Goal: Task Accomplishment & Management: Manage account settings

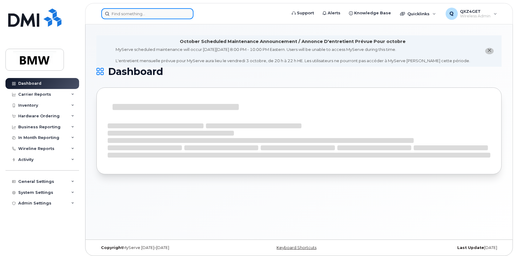
click at [120, 12] on input at bounding box center [147, 13] width 92 height 11
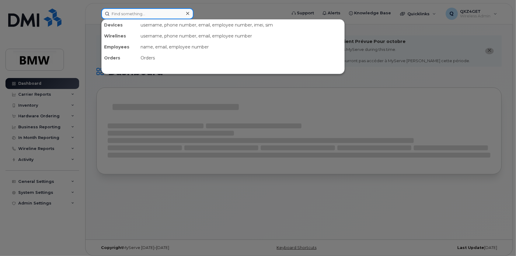
paste input "8647761357"
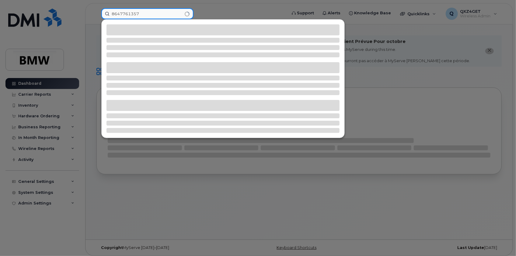
type input "8647761357"
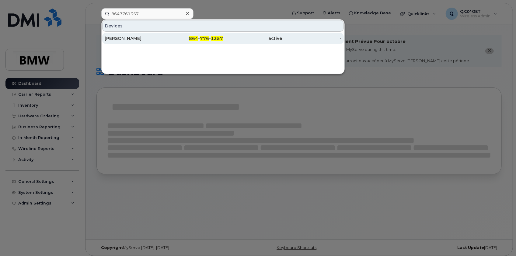
click at [126, 40] on div "[PERSON_NAME]" at bounding box center [134, 38] width 59 height 6
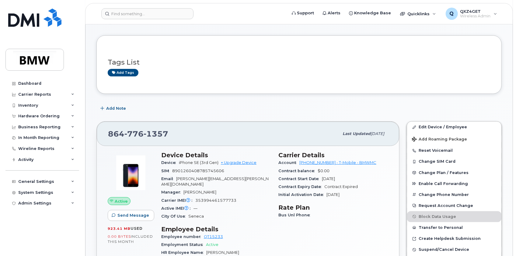
scroll to position [110, 0]
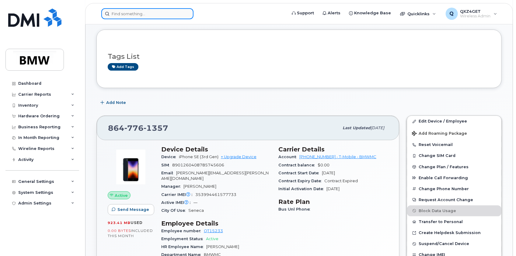
click at [140, 9] on input at bounding box center [147, 13] width 92 height 11
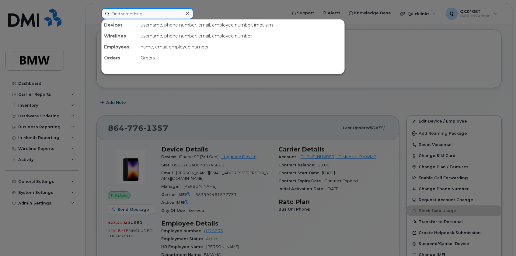
paste input "8644508116"
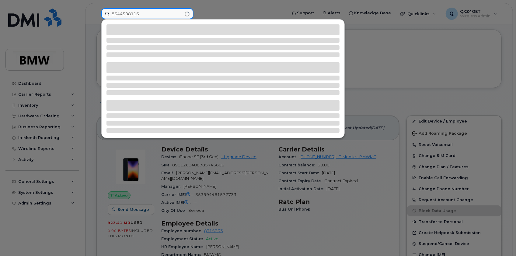
type input "8644508116"
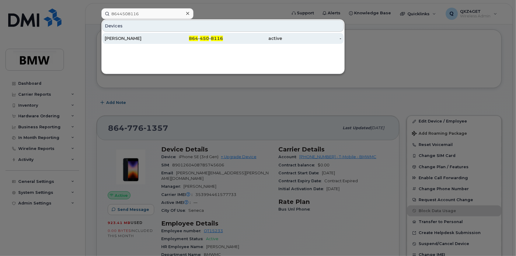
click at [129, 37] on div "Thomas Broadwater" at bounding box center [134, 38] width 59 height 6
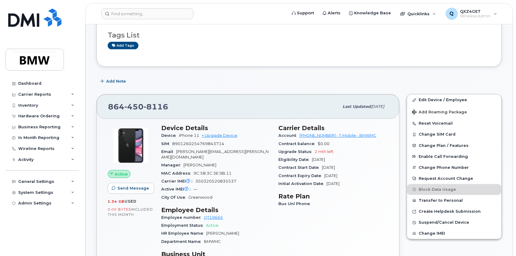
scroll to position [138, 0]
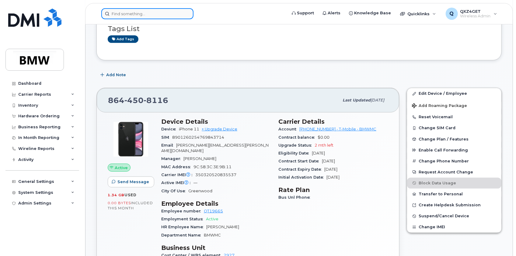
click at [145, 13] on input at bounding box center [147, 13] width 92 height 11
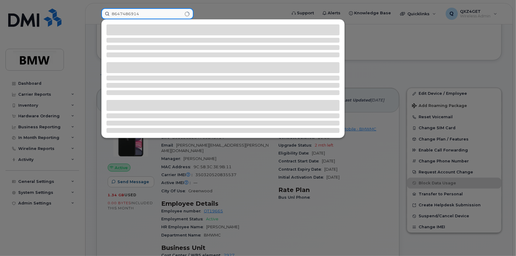
type input "8647486914"
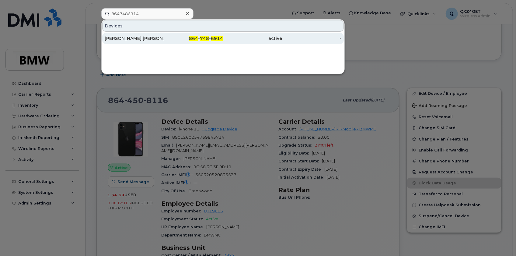
click at [120, 39] on div "Cinthia Duran Marin" at bounding box center [134, 38] width 59 height 6
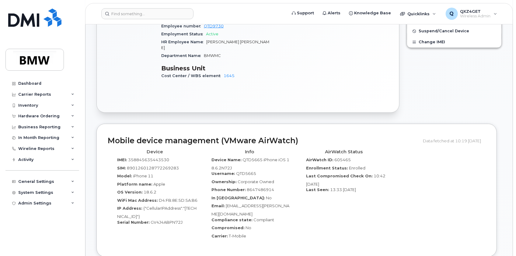
scroll to position [299, 0]
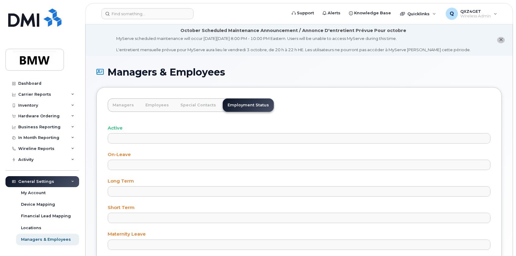
select select
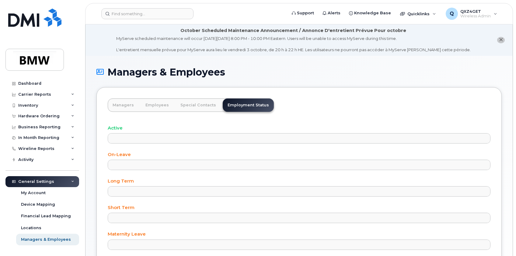
select select
click at [131, 15] on input at bounding box center [147, 13] width 92 height 11
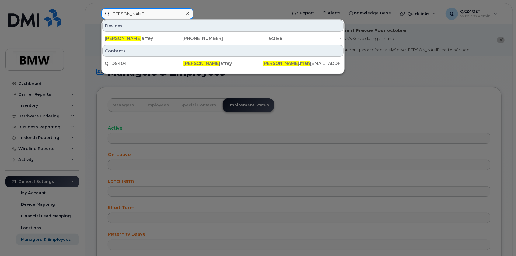
drag, startPoint x: 138, startPoint y: 15, endPoint x: 72, endPoint y: 8, distance: 66.4
click at [96, 8] on div "Martin Mah Devices Martin Mah affey 864-631-3286 active - Contacts QTD5404 Mart…" at bounding box center [191, 13] width 191 height 11
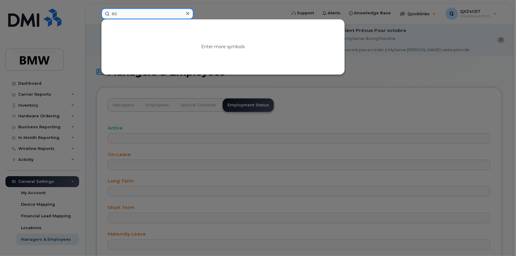
type input "8"
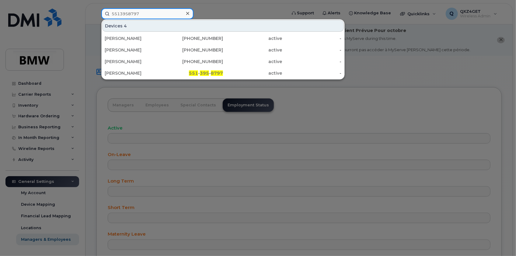
type input "5513958797"
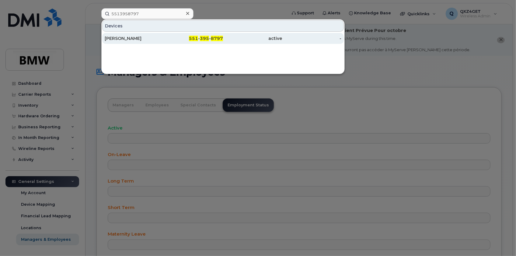
click at [123, 39] on div "[PERSON_NAME]" at bounding box center [134, 38] width 59 height 6
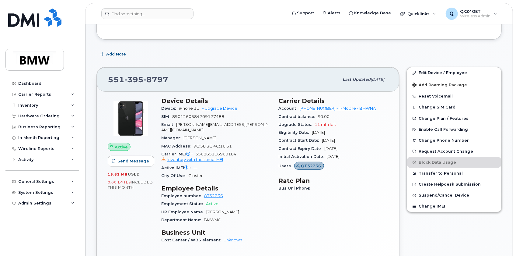
scroll to position [166, 0]
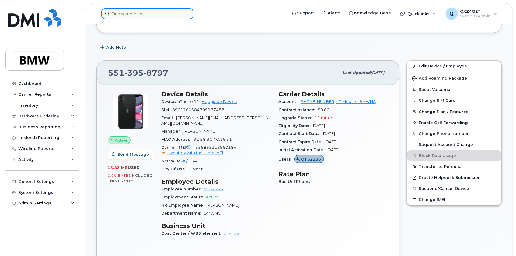
drag, startPoint x: 124, startPoint y: 14, endPoint x: 128, endPoint y: 9, distance: 6.0
click at [127, 12] on input at bounding box center [147, 13] width 92 height 11
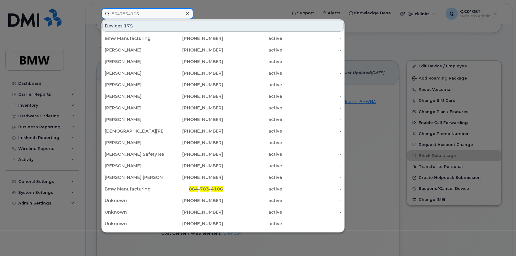
type input "8647834106"
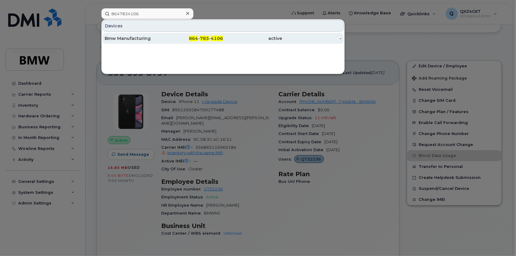
click at [119, 37] on div "Bmw Manufacturing" at bounding box center [134, 38] width 59 height 6
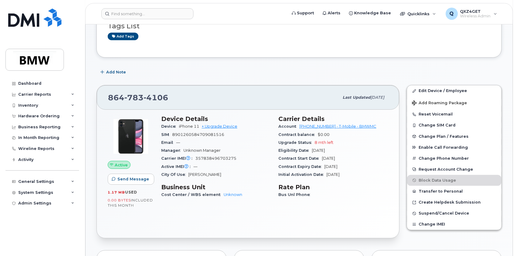
scroll to position [64, 0]
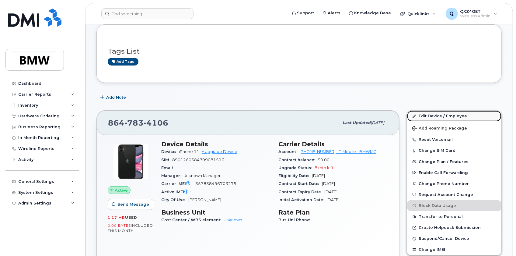
click at [434, 111] on link "Edit Device / Employee" at bounding box center [454, 115] width 94 height 11
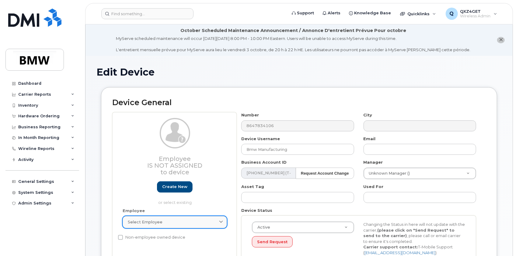
click at [166, 223] on div "Select employee" at bounding box center [175, 222] width 94 height 6
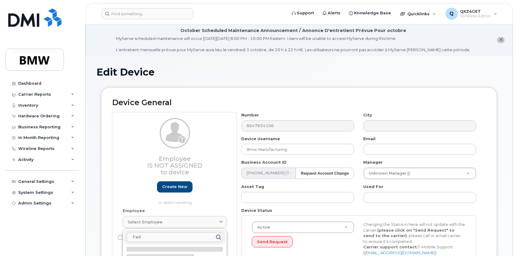
type input "[PERSON_NAME]"
click at [156, 251] on strong "[PERSON_NAME]" at bounding box center [148, 251] width 38 height 5
type input "QT32236"
type input "[PERSON_NAME]"
type input "[PERSON_NAME][EMAIL_ADDRESS][PERSON_NAME][DOMAIN_NAME]"
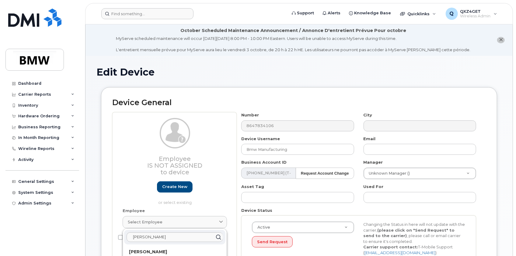
type input "14966313"
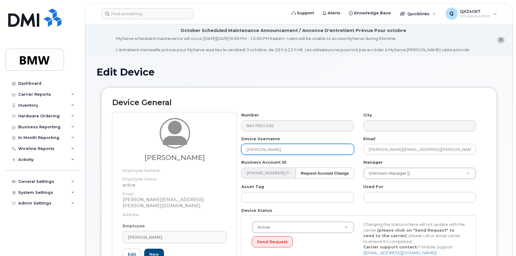
click at [277, 145] on input "[PERSON_NAME]" at bounding box center [297, 149] width 113 height 11
click at [216, 147] on div "Fadi Dagher Employee Number: Employee Status: active Email: fadi.dagher@bmwmcex…" at bounding box center [299, 197] width 374 height 171
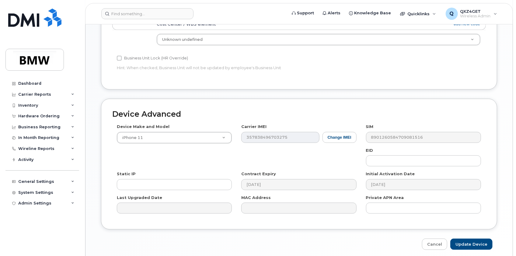
scroll to position [327, 0]
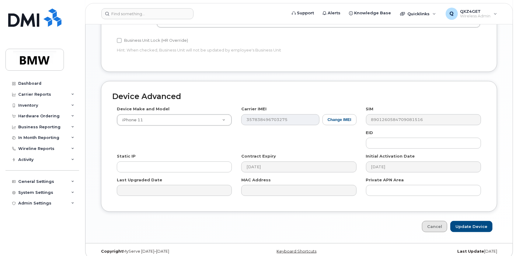
type input "Boutique East"
click at [469, 221] on input "Update Device" at bounding box center [471, 226] width 42 height 11
type input "Saving..."
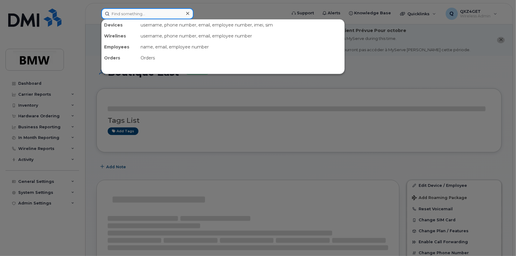
click at [137, 11] on input at bounding box center [147, 13] width 92 height 11
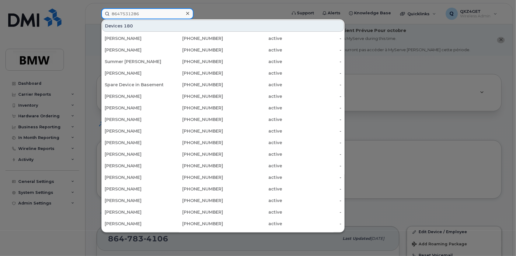
type input "8647531286"
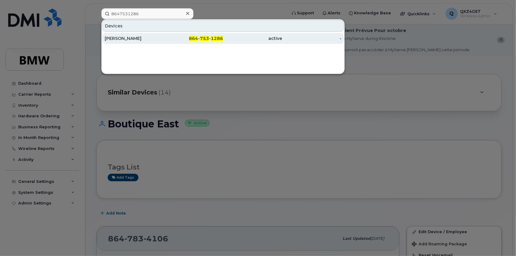
click at [117, 42] on div "[PERSON_NAME]" at bounding box center [134, 38] width 59 height 11
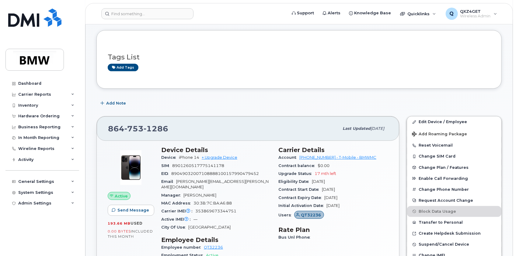
scroll to position [110, 0]
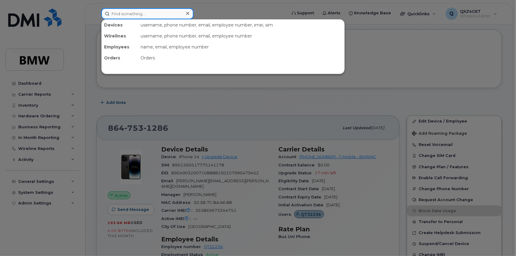
click at [122, 13] on input at bounding box center [147, 13] width 92 height 11
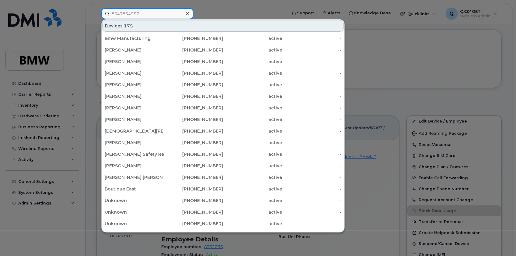
type input "8647834957"
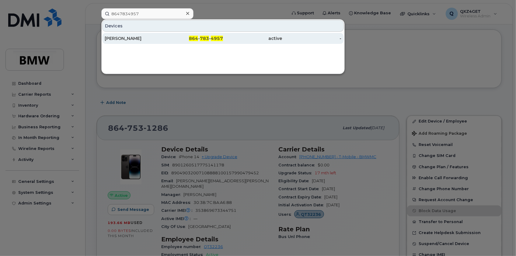
click at [121, 38] on div "[PERSON_NAME]" at bounding box center [134, 38] width 59 height 6
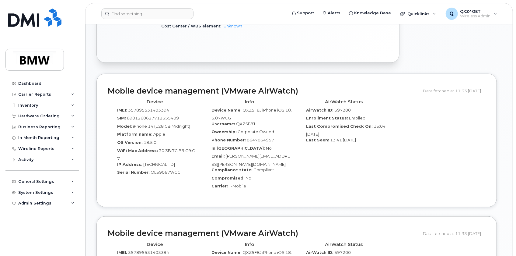
scroll to position [387, 0]
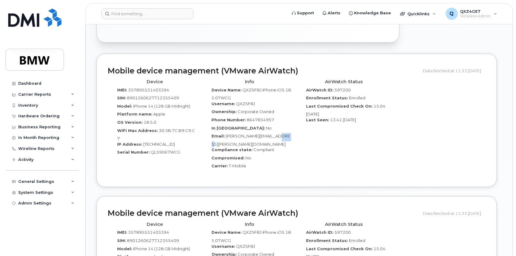
drag, startPoint x: 294, startPoint y: 129, endPoint x: 284, endPoint y: 131, distance: 10.2
click at [284, 131] on div "Info Device Name: QXZ5F8J iPhone iOS 18.5.07WCG Username: QXZ5F8J Ownership: Co…" at bounding box center [249, 125] width 95 height 99
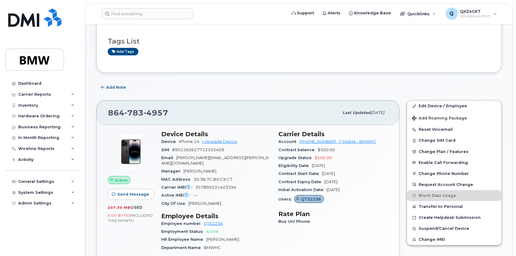
scroll to position [138, 0]
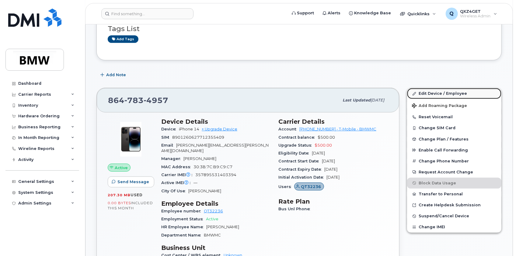
click at [437, 94] on link "Edit Device / Employee" at bounding box center [454, 93] width 94 height 11
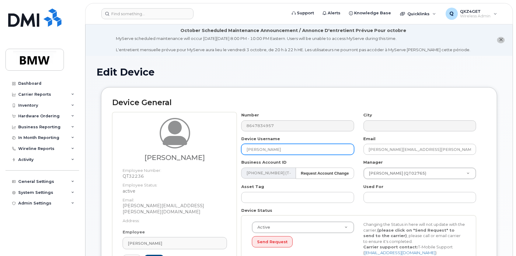
click at [269, 146] on input "[PERSON_NAME]" at bounding box center [297, 149] width 113 height 11
drag, startPoint x: 271, startPoint y: 146, endPoint x: 227, endPoint y: 146, distance: 44.1
click at [227, 146] on div "Fadi Dagher Employee Number: QT32236 Employee Status: active Email: fadi.dagher…" at bounding box center [299, 200] width 374 height 177
type input "Wendy"
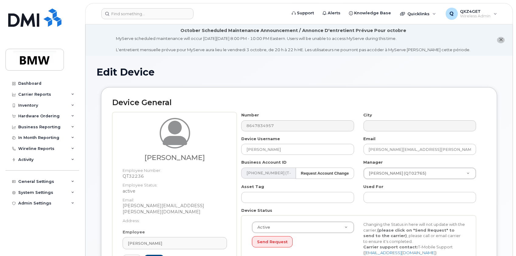
click at [277, 157] on div "Number 8647834957 City Device Username Wendy Email fadi.dagher@bmwmcext.com Bus…" at bounding box center [359, 189] width 244 height 154
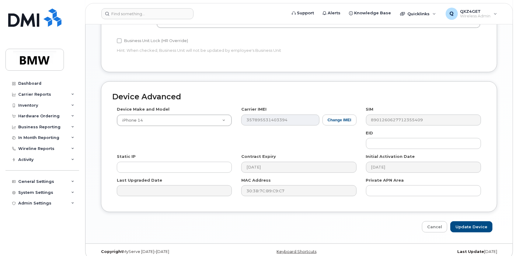
scroll to position [333, 0]
click at [464, 221] on input "Update Device" at bounding box center [471, 226] width 42 height 11
type input "Saving..."
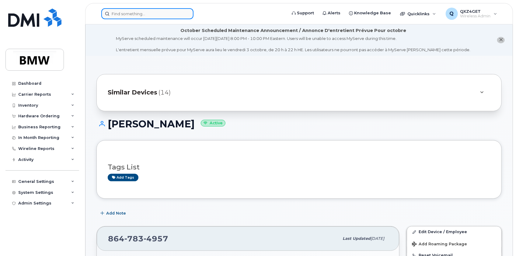
click at [125, 14] on input at bounding box center [147, 13] width 92 height 11
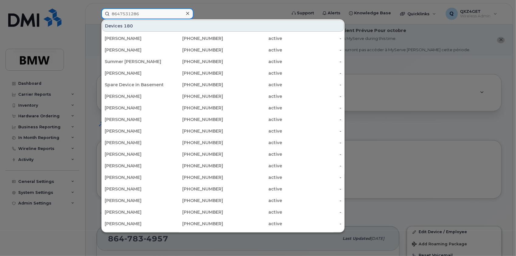
type input "8647531286"
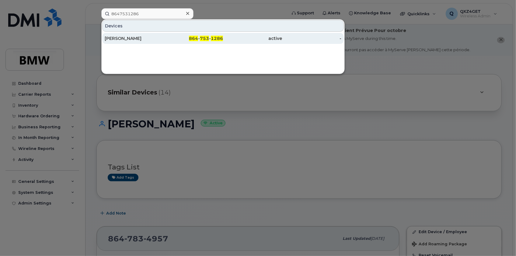
click at [124, 37] on div "[PERSON_NAME]" at bounding box center [134, 38] width 59 height 6
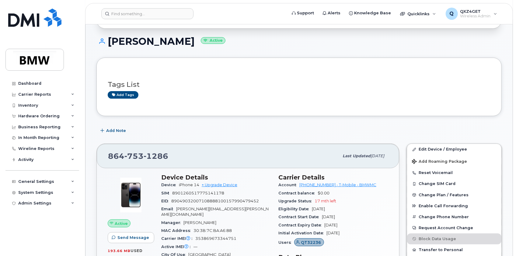
scroll to position [83, 0]
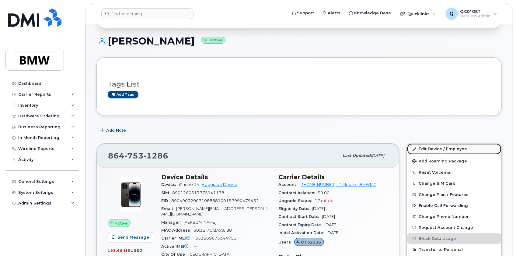
click at [438, 148] on link "Edit Device / Employee" at bounding box center [454, 148] width 94 height 11
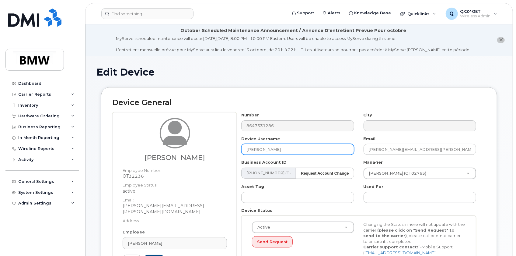
click at [279, 147] on input "[PERSON_NAME]" at bounding box center [297, 149] width 113 height 11
drag, startPoint x: 278, startPoint y: 148, endPoint x: 233, endPoint y: 141, distance: 45.4
click at [236, 147] on div "Fadi Dagher Employee Number: QT32236 Employee Status: active Email: fadi.dagher…" at bounding box center [299, 200] width 374 height 177
type input "a"
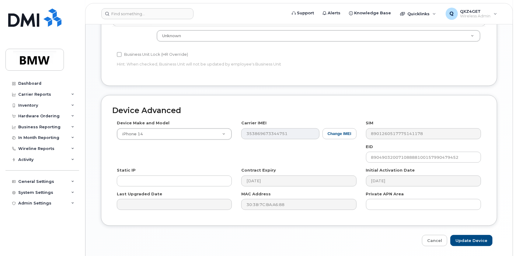
scroll to position [333, 0]
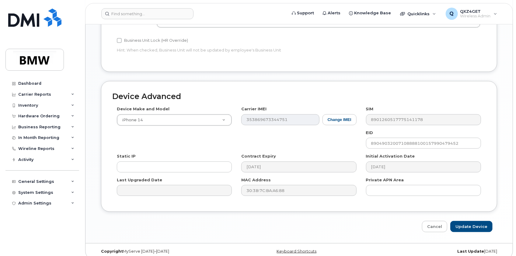
type input "[PERSON_NAME]"
click at [475, 221] on input "Update Device" at bounding box center [471, 226] width 42 height 11
type input "Saving..."
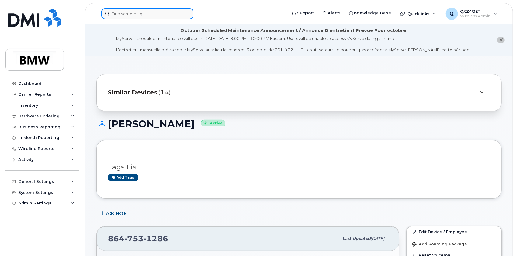
click at [137, 11] on input at bounding box center [147, 13] width 92 height 11
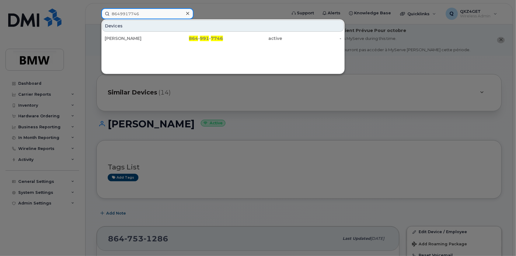
click at [164, 13] on input "8649917746" at bounding box center [147, 13] width 92 height 11
drag, startPoint x: 140, startPoint y: 12, endPoint x: 110, endPoint y: 9, distance: 29.4
click at [111, 9] on input "8649917746" at bounding box center [147, 13] width 92 height 11
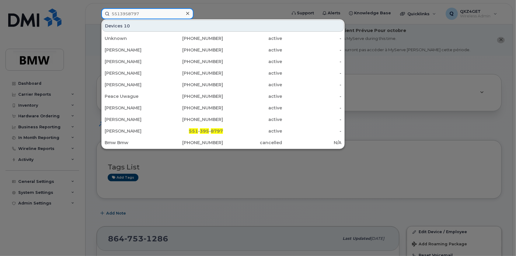
type input "5513958797"
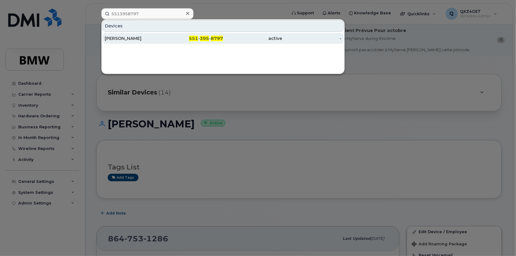
click at [121, 39] on div "[PERSON_NAME]" at bounding box center [134, 38] width 59 height 6
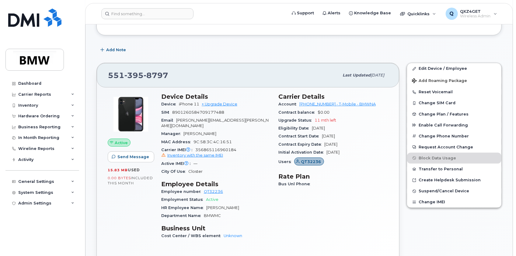
scroll to position [160, 0]
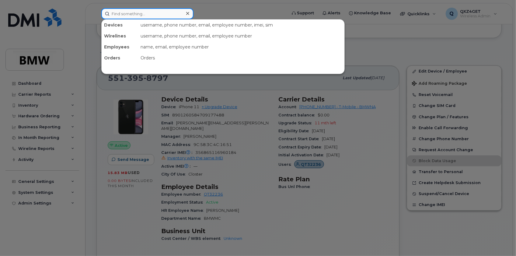
click at [147, 16] on input at bounding box center [147, 13] width 92 height 11
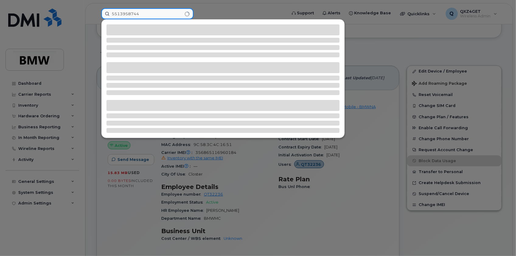
type input "5513958744"
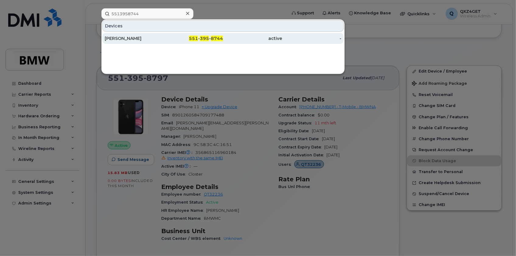
click at [131, 38] on div "[PERSON_NAME]" at bounding box center [134, 38] width 59 height 6
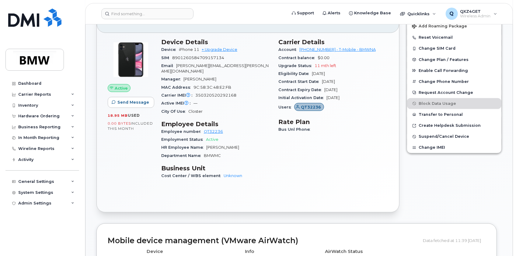
scroll to position [218, 0]
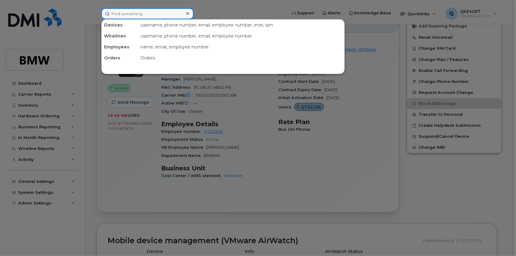
click at [173, 13] on input at bounding box center [147, 13] width 92 height 11
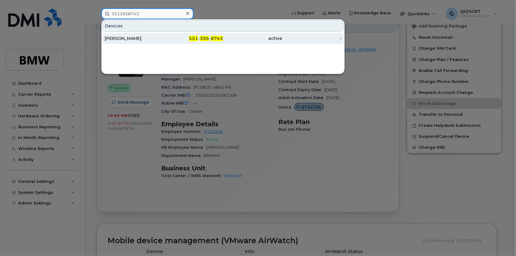
type input "5513958743"
click at [125, 37] on div "[PERSON_NAME]" at bounding box center [134, 38] width 59 height 6
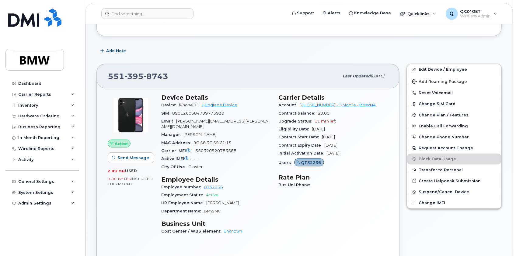
scroll to position [190, 0]
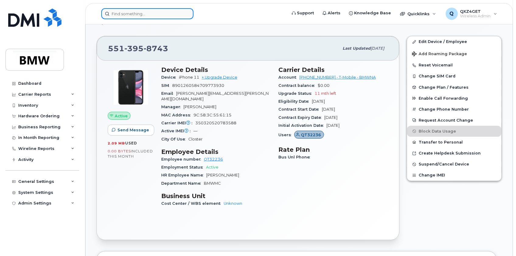
click at [141, 15] on input at bounding box center [147, 13] width 92 height 11
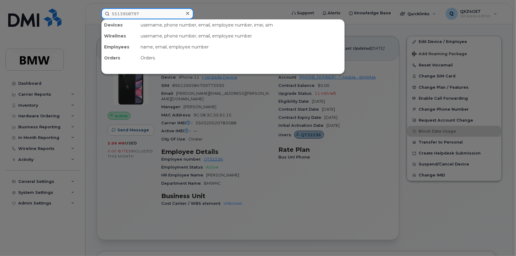
type input "5513958797"
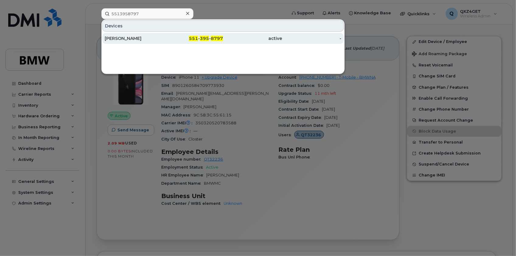
click at [123, 36] on div "[PERSON_NAME]" at bounding box center [134, 38] width 59 height 6
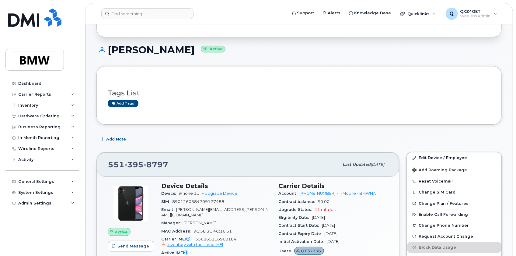
scroll to position [83, 0]
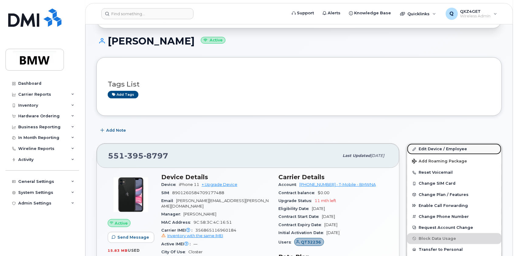
click at [429, 147] on link "Edit Device / Employee" at bounding box center [454, 148] width 94 height 11
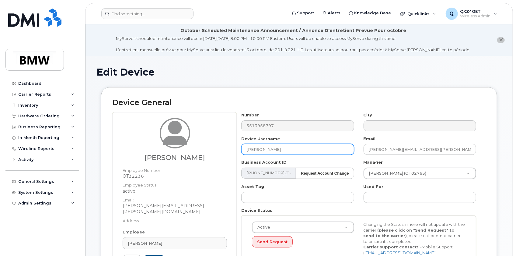
drag, startPoint x: 276, startPoint y: 146, endPoint x: 228, endPoint y: 145, distance: 48.1
click at [232, 148] on div "Fadi Dagher Employee Number: QT32236 Employee Status: active Email: fadi.dagher…" at bounding box center [299, 200] width 374 height 177
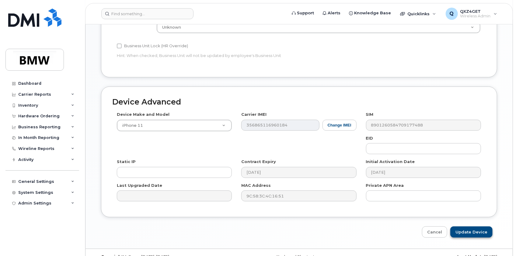
scroll to position [333, 0]
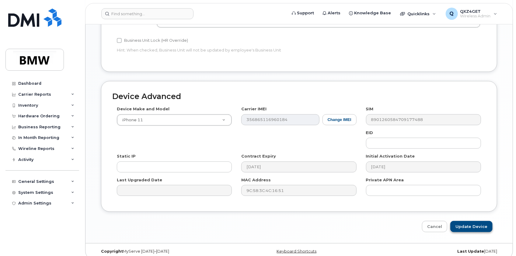
type input "Boutique West"
click at [463, 221] on input "Update Device" at bounding box center [471, 226] width 42 height 11
type input "Saving..."
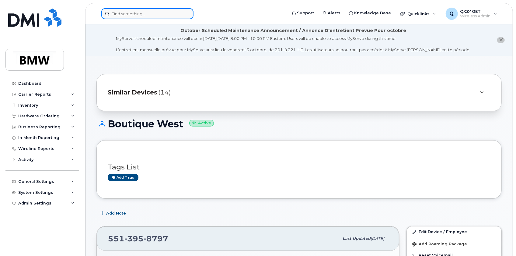
click at [129, 10] on input at bounding box center [147, 13] width 92 height 11
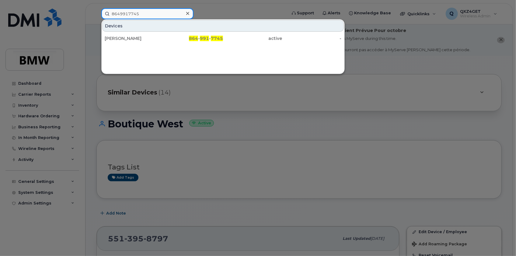
click at [141, 15] on input "8649917745" at bounding box center [147, 13] width 92 height 11
drag, startPoint x: 142, startPoint y: 14, endPoint x: 82, endPoint y: 6, distance: 60.7
click at [96, 9] on div "8649917745 Devices Ludgero Da Silva 864 - 991 - 7745 active -" at bounding box center [191, 13] width 191 height 11
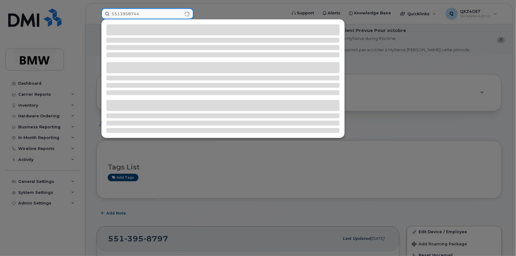
type input "5513958744"
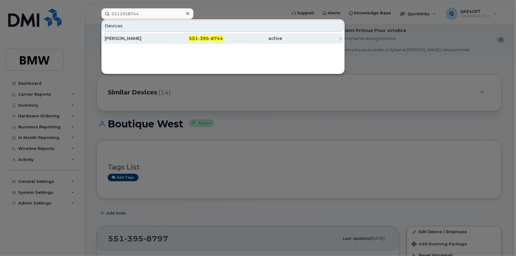
click at [117, 36] on div "[PERSON_NAME]" at bounding box center [134, 38] width 59 height 6
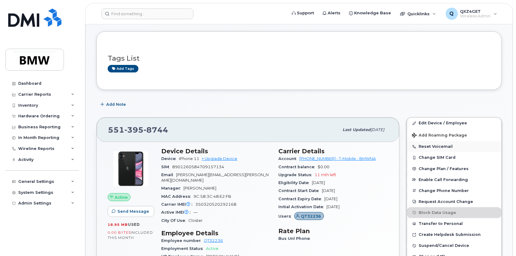
scroll to position [110, 0]
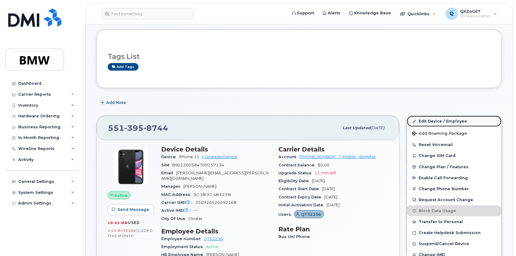
click at [429, 119] on link "Edit Device / Employee" at bounding box center [454, 121] width 94 height 11
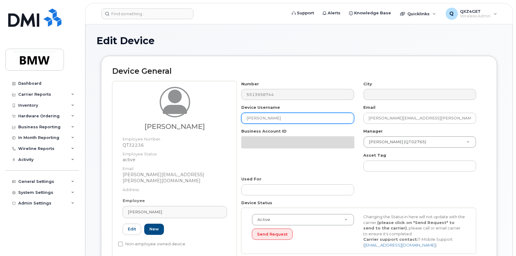
click at [270, 115] on input "[PERSON_NAME]" at bounding box center [297, 118] width 113 height 11
drag, startPoint x: 256, startPoint y: 115, endPoint x: 175, endPoint y: 108, distance: 81.3
click at [204, 107] on div "Fadi Dagher Employee Number: QT32236 Employee Status: active Email: fadi.dagher…" at bounding box center [299, 169] width 374 height 177
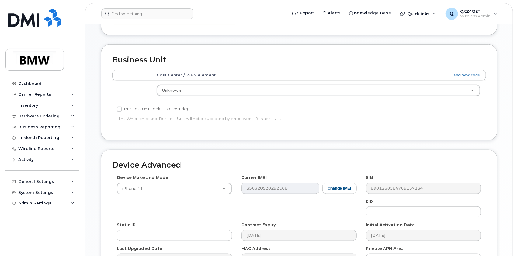
scroll to position [304, 0]
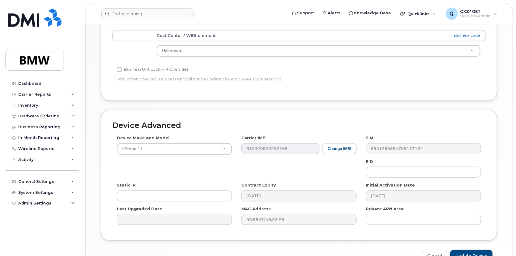
type input "Boutique West"
click at [475, 250] on input "Update Device" at bounding box center [471, 255] width 42 height 11
type input "Saving..."
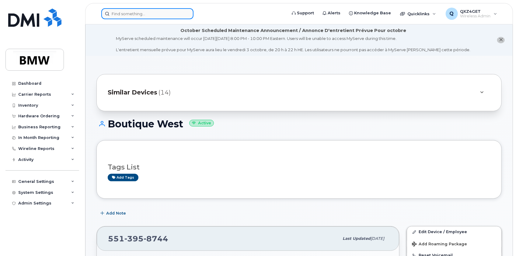
click at [133, 13] on input at bounding box center [147, 13] width 92 height 11
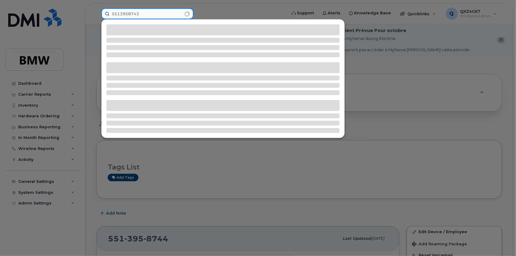
type input "5513958743"
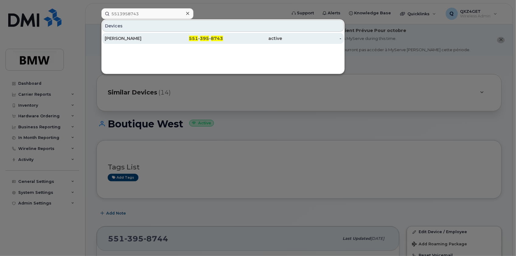
click at [119, 40] on div "[PERSON_NAME]" at bounding box center [134, 38] width 59 height 6
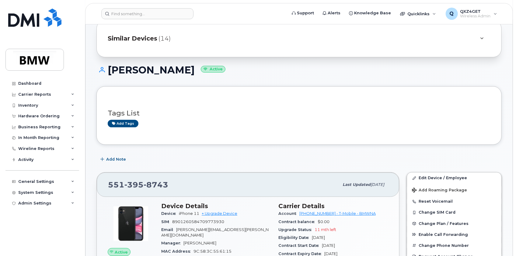
scroll to position [50, 0]
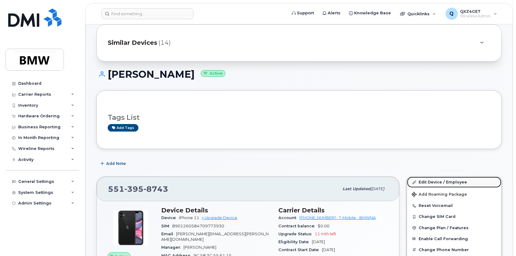
click at [431, 180] on link "Edit Device / Employee" at bounding box center [454, 181] width 94 height 11
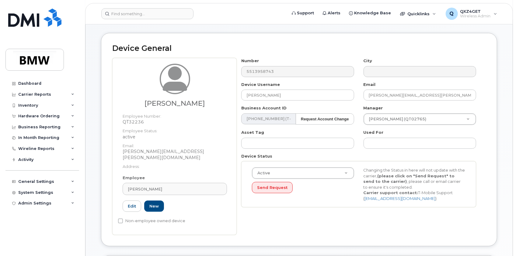
scroll to position [55, 0]
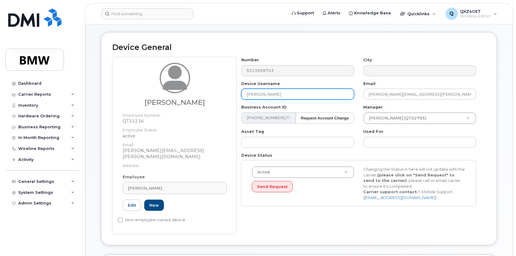
drag, startPoint x: 273, startPoint y: 94, endPoint x: 206, endPoint y: 86, distance: 67.1
click at [208, 86] on div "Fadi Dagher Employee Number: QT32236 Employee Status: active Email: fadi.dagher…" at bounding box center [299, 145] width 374 height 177
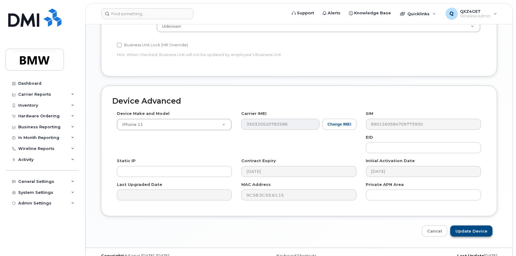
scroll to position [333, 0]
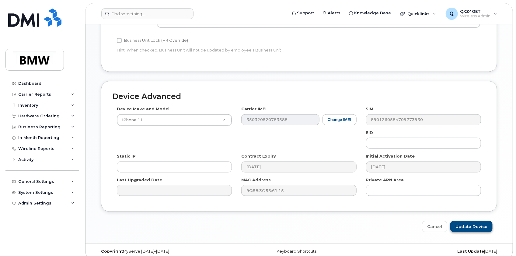
type input "Boutique East"
click at [490, 223] on input "Update Device" at bounding box center [471, 226] width 42 height 11
type input "Saving..."
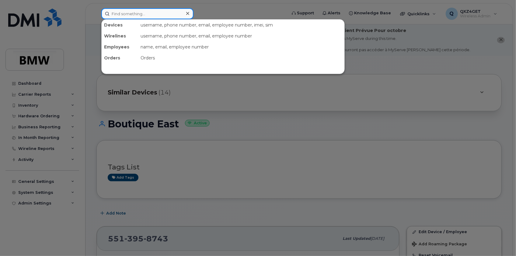
click at [128, 12] on input at bounding box center [147, 13] width 92 height 11
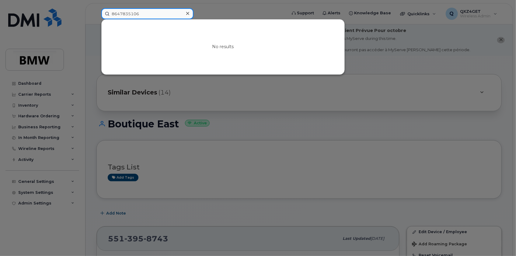
click at [146, 17] on input "8647835106" at bounding box center [147, 13] width 92 height 11
drag, startPoint x: 145, startPoint y: 16, endPoint x: 102, endPoint y: 12, distance: 43.1
click at [100, 12] on div "8647835106 No results" at bounding box center [191, 13] width 191 height 11
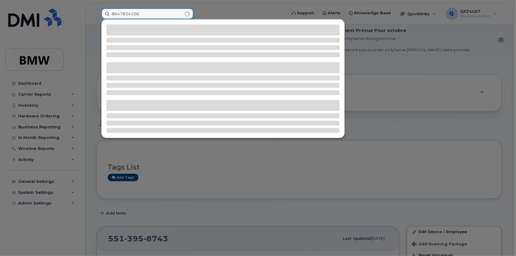
type input "8647834106"
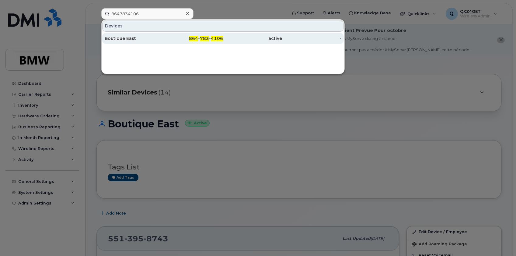
click at [131, 38] on div "Boutique East" at bounding box center [134, 38] width 59 height 6
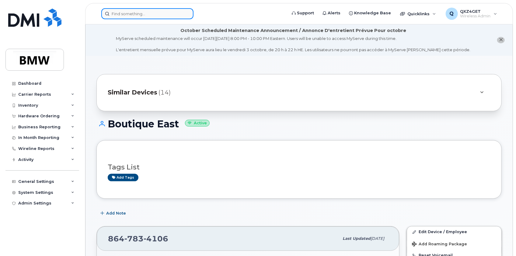
click at [145, 17] on input at bounding box center [147, 13] width 92 height 11
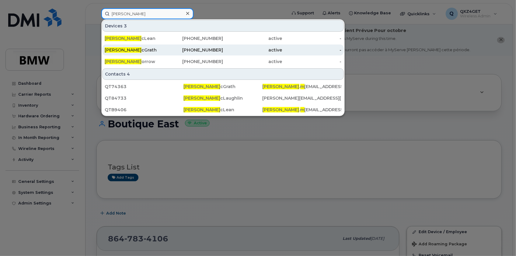
type input "[PERSON_NAME]"
click at [215, 48] on div "864-789-0811" at bounding box center [193, 50] width 59 height 6
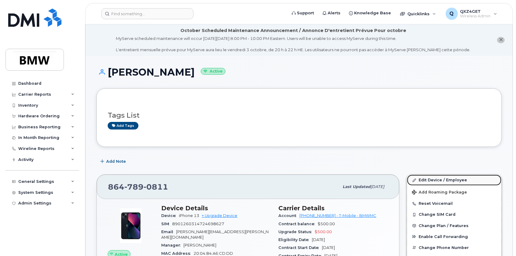
click at [423, 177] on link "Edit Device / Employee" at bounding box center [454, 179] width 94 height 11
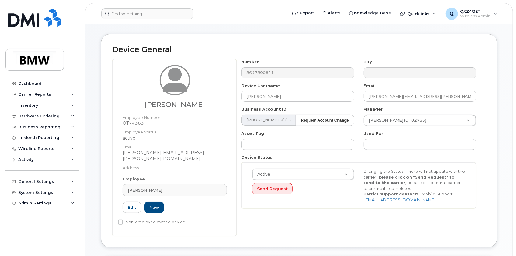
scroll to position [55, 0]
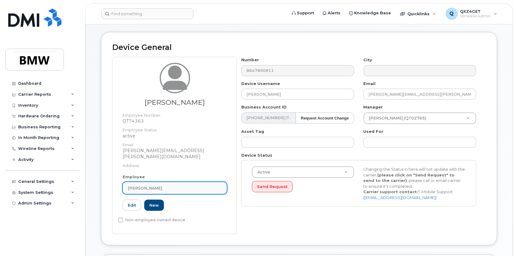
click at [169, 185] on div "[PERSON_NAME]" at bounding box center [175, 188] width 94 height 6
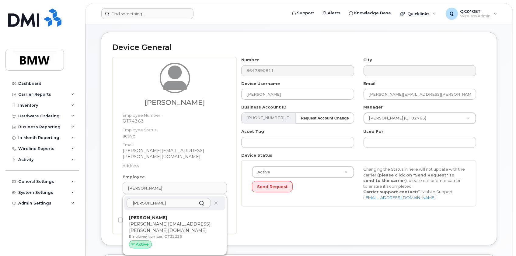
type input "[PERSON_NAME]"
click at [166, 233] on p "Employee Number: QT32236" at bounding box center [175, 235] width 92 height 5
type input "QT32236"
type input "[PERSON_NAME]"
type input "[PERSON_NAME][EMAIL_ADDRESS][PERSON_NAME][DOMAIN_NAME]"
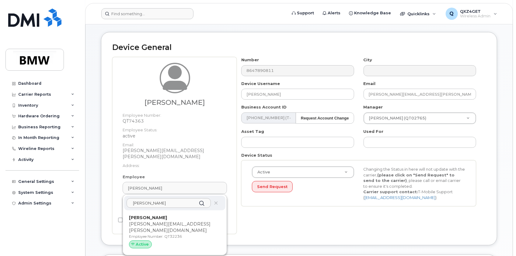
type input "14966313"
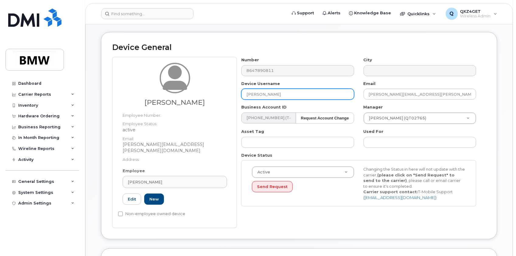
click at [273, 96] on input "[PERSON_NAME]" at bounding box center [297, 94] width 113 height 11
drag, startPoint x: 273, startPoint y: 94, endPoint x: 210, endPoint y: 85, distance: 63.7
click at [225, 90] on div "Fadi Dagher Employee Number: Employee Status: active Email: fadi.dagher@bmwmcex…" at bounding box center [299, 142] width 374 height 171
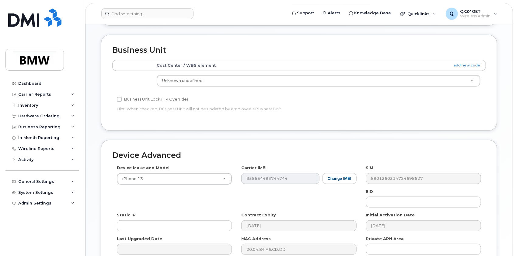
scroll to position [327, 0]
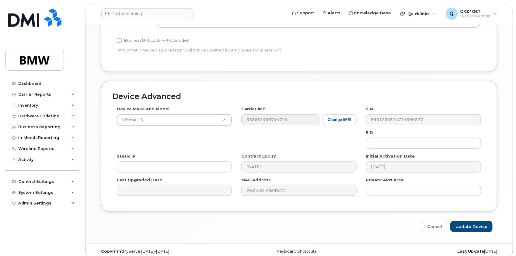
type input "Douglas Mcgrath"
click at [476, 221] on input "Update Device" at bounding box center [471, 226] width 42 height 11
type input "Saving..."
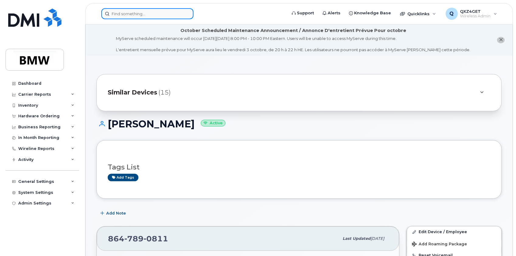
click at [140, 16] on input at bounding box center [147, 13] width 92 height 11
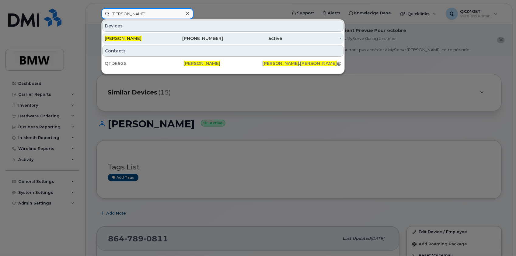
type input "[PERSON_NAME]"
click at [127, 40] on span "[PERSON_NAME]" at bounding box center [123, 38] width 37 height 5
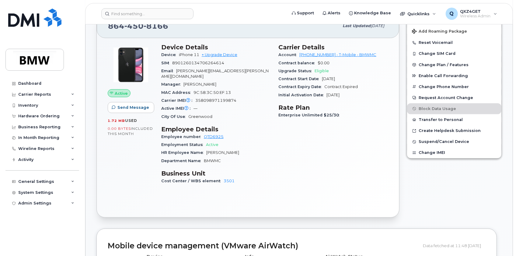
scroll to position [138, 0]
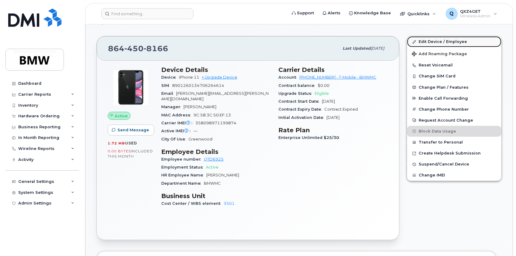
click at [424, 40] on link "Edit Device / Employee" at bounding box center [454, 41] width 94 height 11
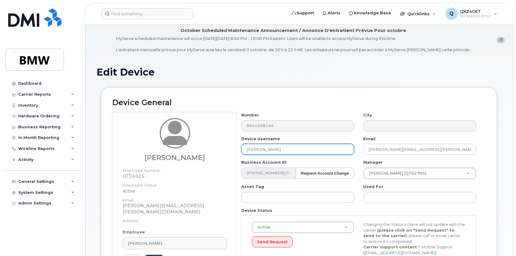
drag, startPoint x: 276, startPoint y: 149, endPoint x: 243, endPoint y: 146, distance: 32.5
click at [236, 146] on div "Olivia Thomas Employee Number: QTD6925 Employee Status: active Email: olivia.th…" at bounding box center [299, 200] width 374 height 177
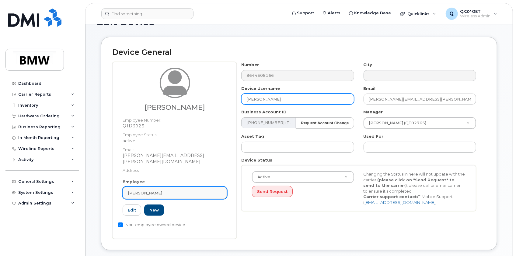
scroll to position [55, 0]
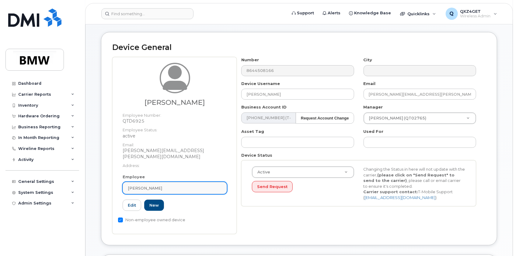
click at [155, 185] on span "Olivia Thomas" at bounding box center [145, 188] width 34 height 6
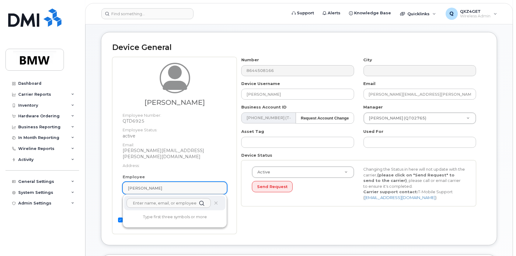
drag, startPoint x: 161, startPoint y: 181, endPoint x: 150, endPoint y: 182, distance: 11.6
click at [150, 185] on div "Olivia Thomas" at bounding box center [175, 188] width 94 height 6
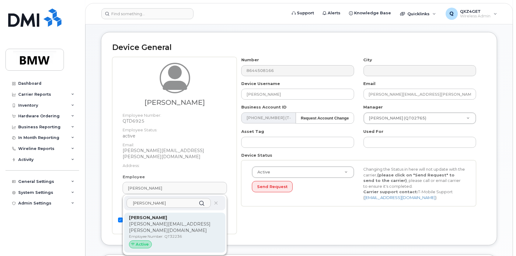
type input "fadi"
click at [186, 221] on p "fadi.dagher@bmwmcext.com" at bounding box center [175, 227] width 92 height 13
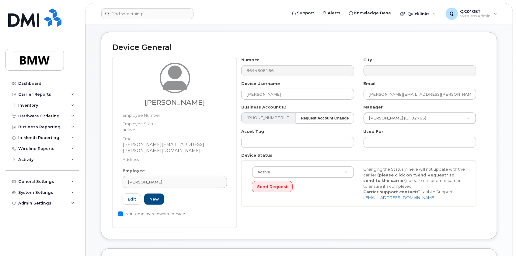
type input "QT32236"
type input "Fadi Dagher"
type input "fadi.dagher@bmwmcext.com"
type input "14966313"
click at [274, 94] on input "[PERSON_NAME]" at bounding box center [297, 94] width 113 height 11
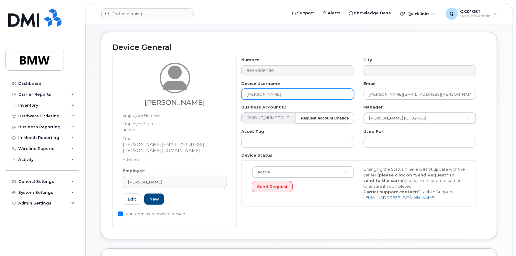
drag, startPoint x: 274, startPoint y: 94, endPoint x: 234, endPoint y: 93, distance: 40.2
click at [237, 93] on div "Device Username Fadi Dagher" at bounding box center [298, 90] width 122 height 19
paste input "[PERSON_NAME]"
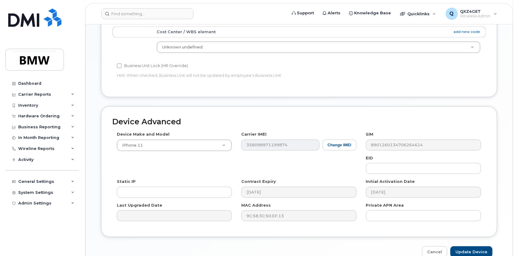
scroll to position [327, 0]
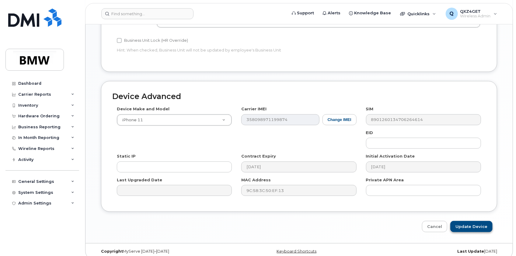
type input "Olivia Thomas"
click at [467, 221] on input "Update Device" at bounding box center [471, 226] width 42 height 11
type input "Saving..."
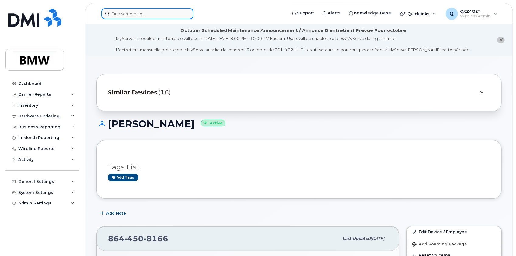
click at [122, 10] on input at bounding box center [147, 13] width 92 height 11
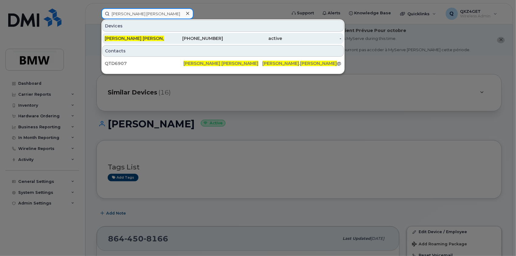
type input "Robert lee"
click at [113, 39] on span "[PERSON_NAME] [PERSON_NAME]" at bounding box center [142, 38] width 75 height 5
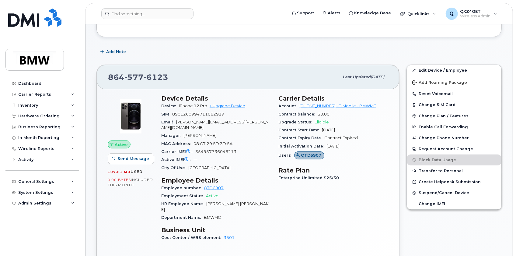
scroll to position [110, 0]
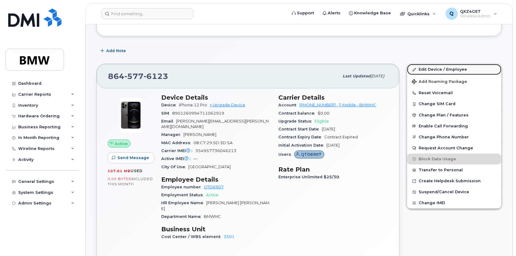
click at [428, 71] on link "Edit Device / Employee" at bounding box center [454, 69] width 94 height 11
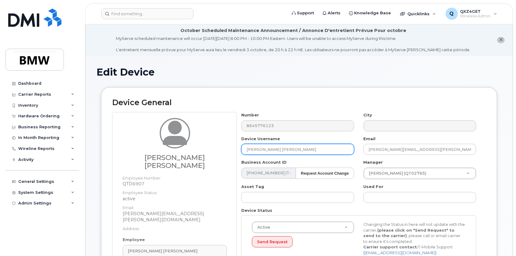
drag, startPoint x: 273, startPoint y: 148, endPoint x: 229, endPoint y: 150, distance: 43.9
click at [229, 150] on div "Robert Lee Employee Number: QTD6907 Employee Status: active Email: robert.lee@b…" at bounding box center [299, 204] width 374 height 184
paste input "Olivia Thomas"
type input "Olivia Thomas"
drag, startPoint x: 278, startPoint y: 146, endPoint x: 193, endPoint y: 145, distance: 85.2
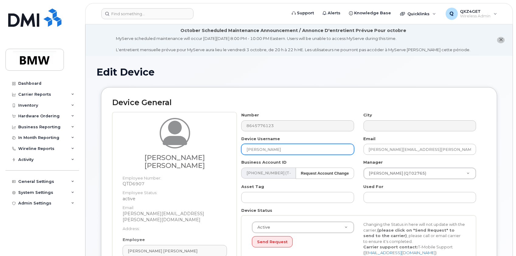
click at [193, 145] on div "Robert Lee Employee Number: QTD6907 Employee Status: active Email: robert.lee@b…" at bounding box center [299, 204] width 374 height 184
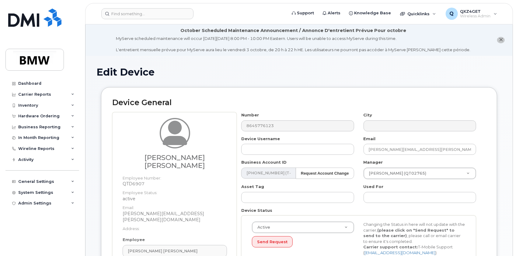
drag, startPoint x: 158, startPoint y: 223, endPoint x: 158, endPoint y: 227, distance: 3.3
click at [158, 236] on div "Employee Robert Lee Type first three symbols or more QTD6907 Edit New" at bounding box center [174, 257] width 113 height 42
click at [155, 248] on div "Robert Lee" at bounding box center [175, 251] width 94 height 6
drag, startPoint x: 155, startPoint y: 236, endPoint x: 147, endPoint y: 234, distance: 8.3
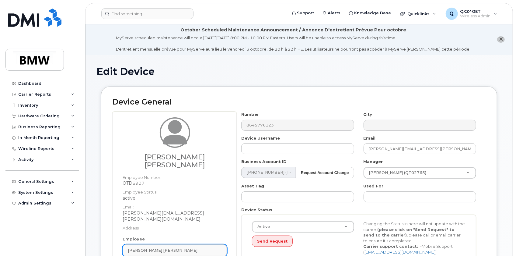
click at [147, 247] on div "Robert Lee" at bounding box center [175, 250] width 94 height 6
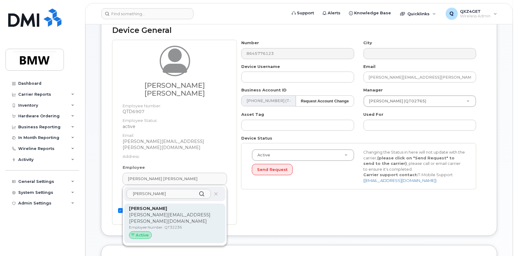
scroll to position [84, 0]
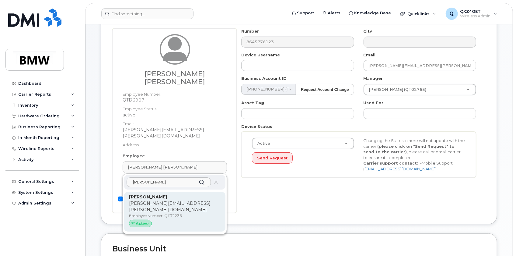
type input "fadi"
click at [149, 200] on p "[PERSON_NAME][EMAIL_ADDRESS][PERSON_NAME][DOMAIN_NAME]" at bounding box center [175, 206] width 92 height 13
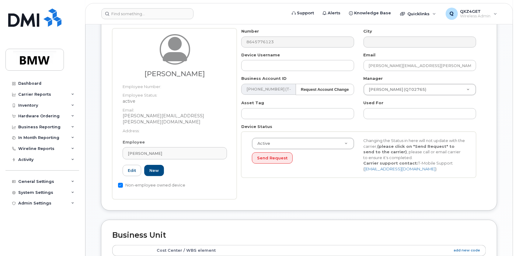
type input "QT32236"
type input "[PERSON_NAME]"
type input "[PERSON_NAME][EMAIL_ADDRESS][PERSON_NAME][DOMAIN_NAME]"
type input "14966313"
click at [274, 64] on input "[PERSON_NAME]" at bounding box center [297, 65] width 113 height 11
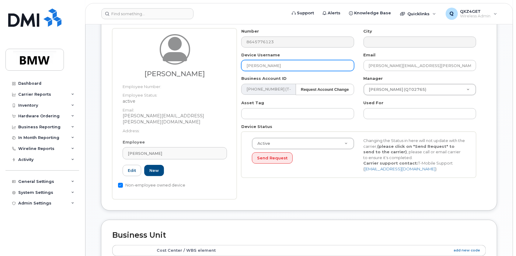
drag, startPoint x: 277, startPoint y: 66, endPoint x: 199, endPoint y: 62, distance: 78.0
click at [199, 62] on div "Fadi Dagher Employee Number: Employee Status: active Email: fadi.dagher@bmwmcex…" at bounding box center [299, 113] width 374 height 171
type input "Robert Lee"
type input "Saving..."
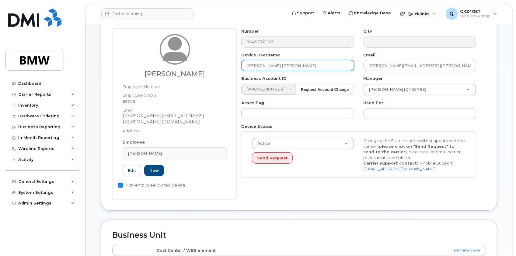
scroll to position [145, 0]
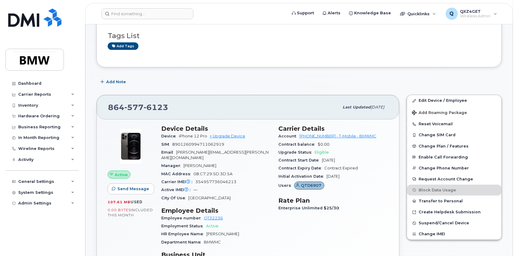
scroll to position [110, 0]
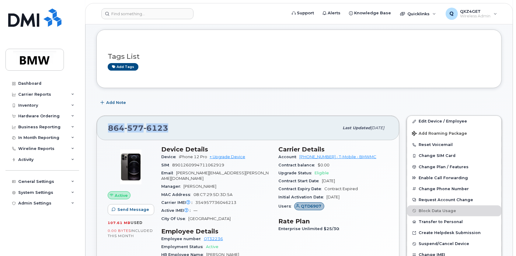
drag, startPoint x: 175, startPoint y: 128, endPoint x: 107, endPoint y: 124, distance: 68.0
click at [107, 124] on div "[PHONE_NUMBER] Last updated [DATE]" at bounding box center [248, 128] width 302 height 24
copy span "864 577 6123"
click at [145, 15] on input at bounding box center [147, 13] width 92 height 11
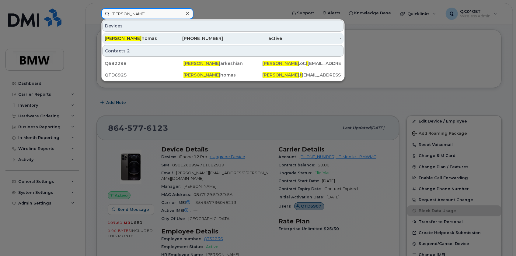
type input "Olivia T"
click at [124, 35] on div "Olivia T homas" at bounding box center [134, 38] width 59 height 11
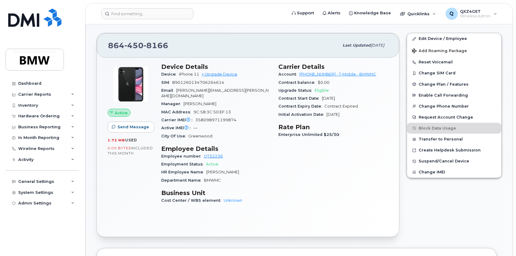
scroll to position [194, 0]
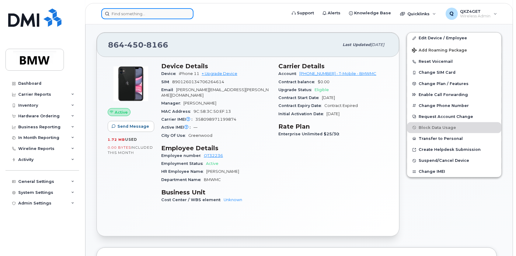
click at [128, 15] on input at bounding box center [147, 13] width 92 height 11
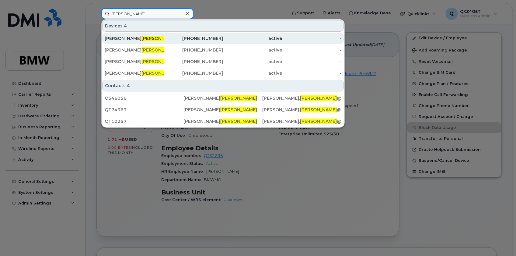
type input "[PERSON_NAME]"
click at [141, 39] on span "[PERSON_NAME]" at bounding box center [159, 38] width 37 height 5
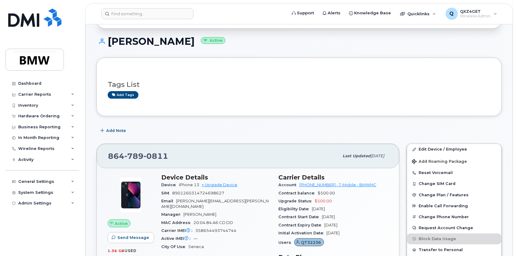
scroll to position [83, 0]
